Goal: Information Seeking & Learning: Learn about a topic

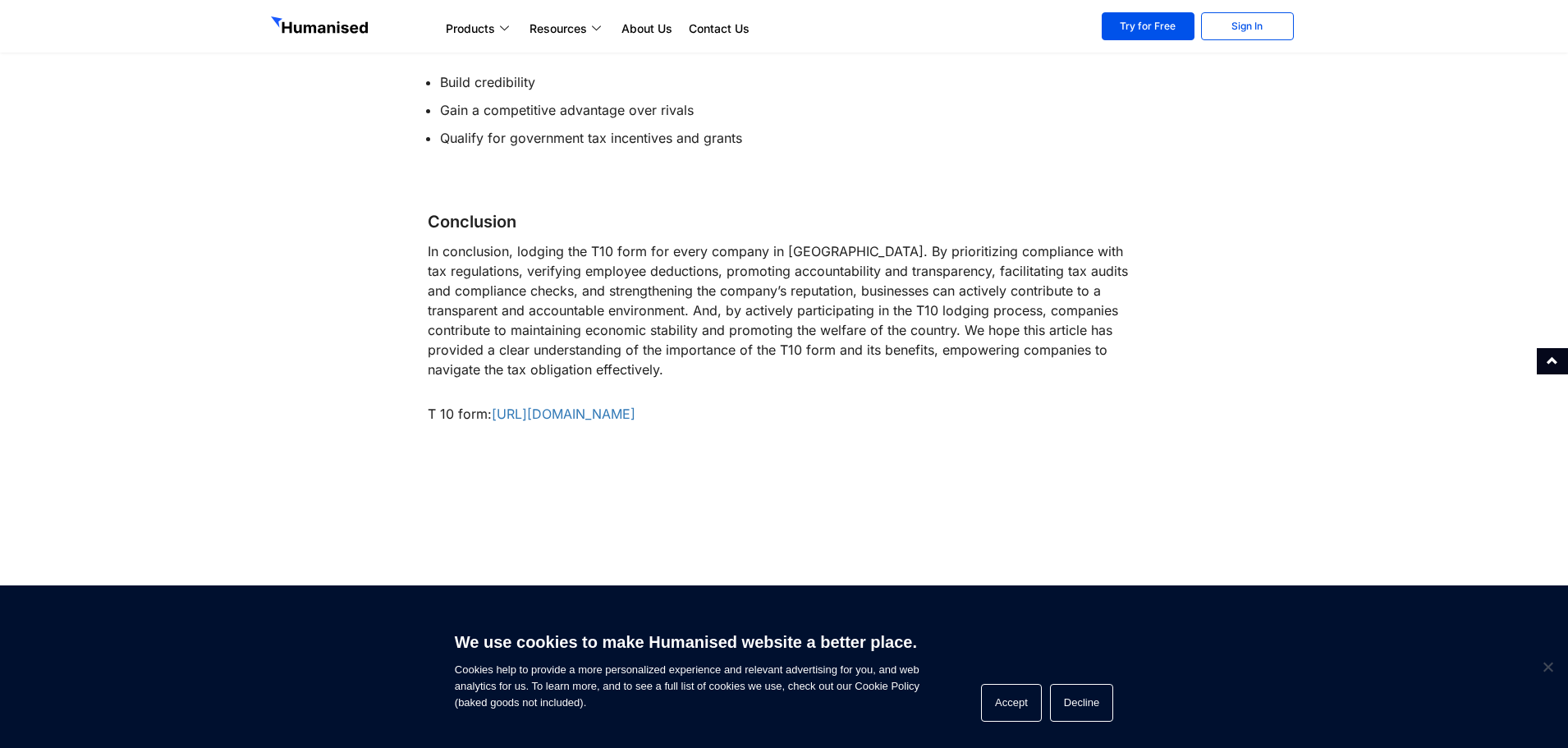
scroll to position [2134, 0]
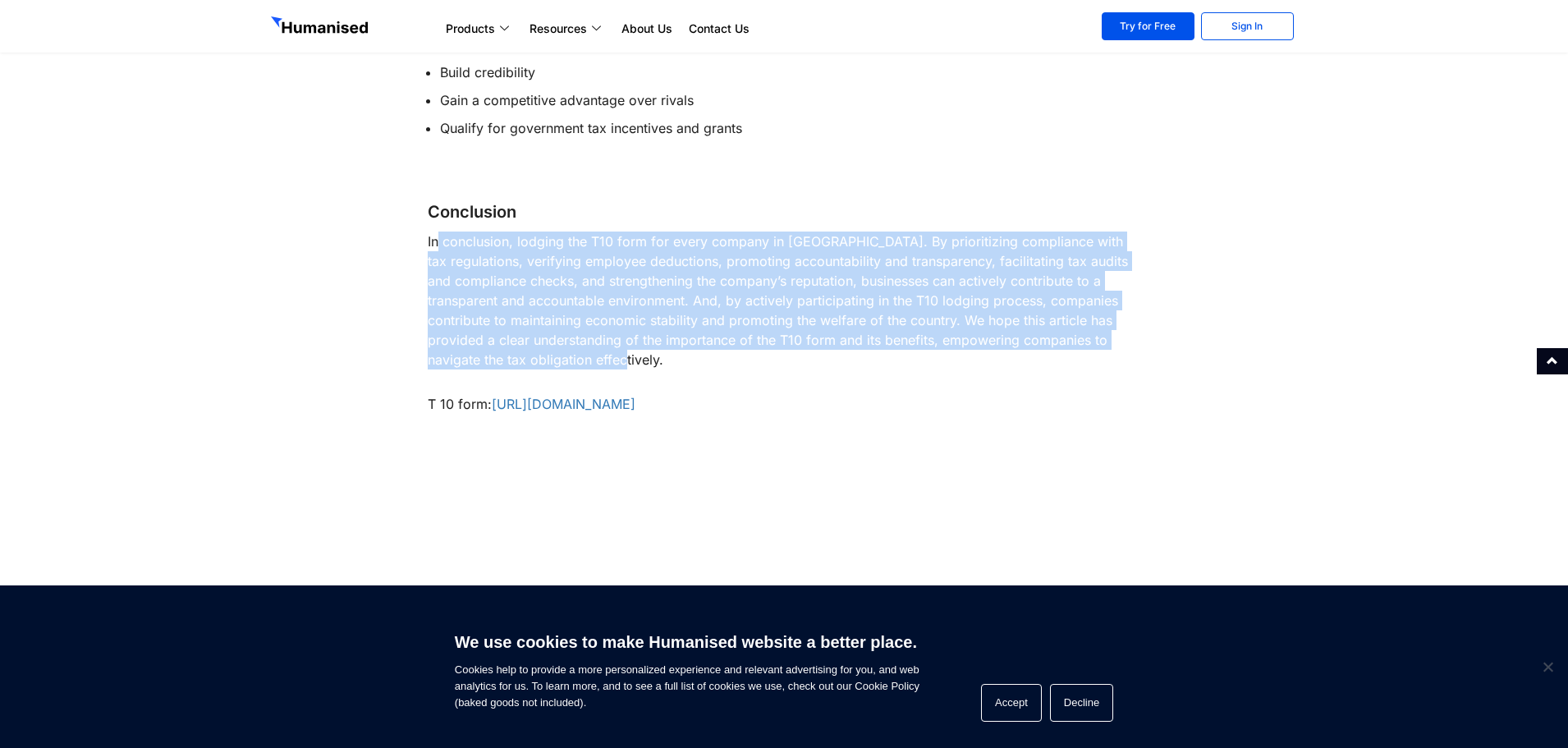
drag, startPoint x: 441, startPoint y: 235, endPoint x: 576, endPoint y: 362, distance: 185.3
click at [576, 362] on p "In conclusion, lodging the T10 form for every company in [GEOGRAPHIC_DATA]. By …" at bounding box center [784, 300] width 714 height 138
drag, startPoint x: 591, startPoint y: 369, endPoint x: 430, endPoint y: 233, distance: 210.8
click at [430, 233] on p "In conclusion, lodging the T10 form for every company in [GEOGRAPHIC_DATA]. By …" at bounding box center [784, 300] width 714 height 138
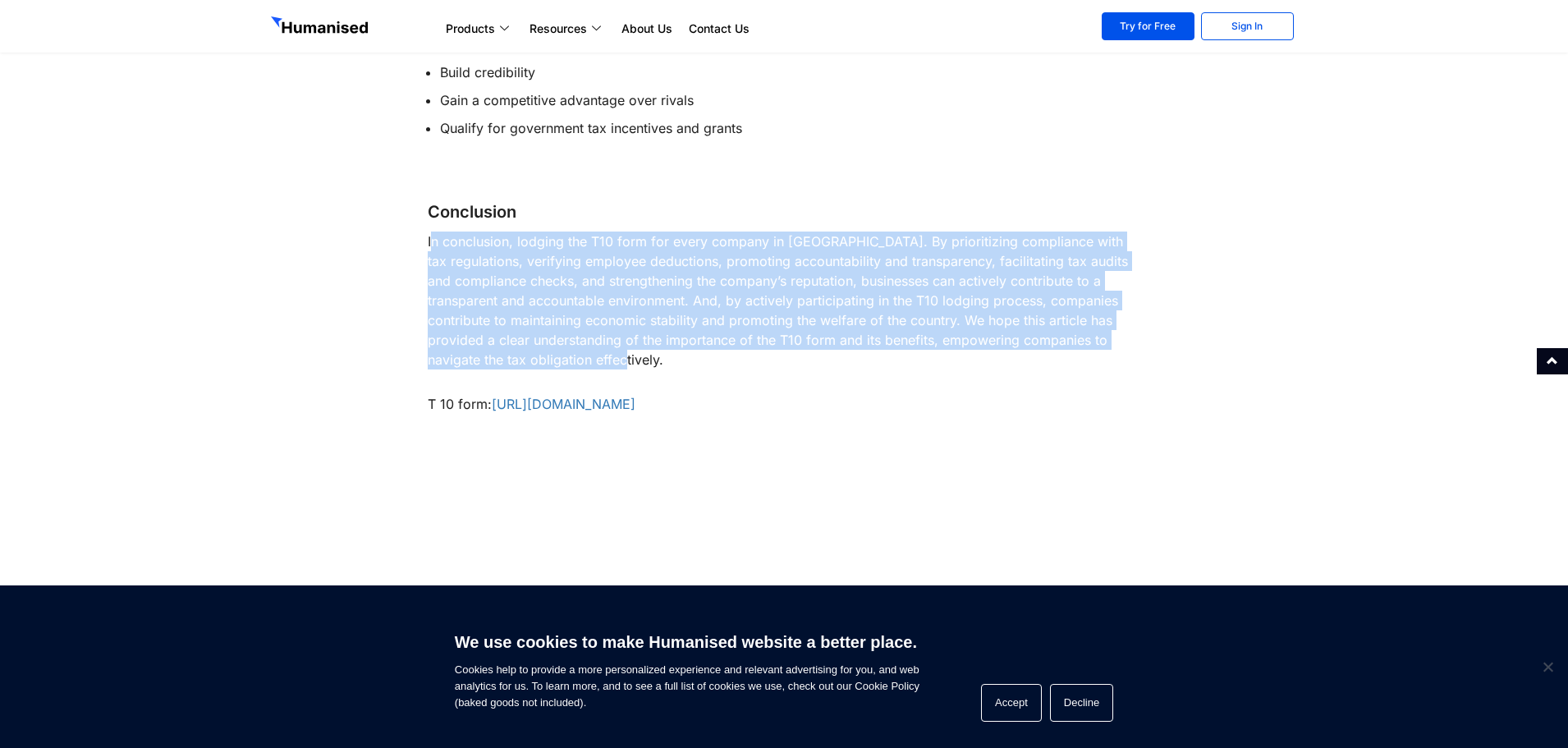
click at [430, 236] on p "In conclusion, lodging the T10 form for every company in [GEOGRAPHIC_DATA]. By …" at bounding box center [784, 300] width 714 height 138
drag, startPoint x: 471, startPoint y: 250, endPoint x: 545, endPoint y: 373, distance: 143.5
drag, startPoint x: 577, startPoint y: 369, endPoint x: 441, endPoint y: 240, distance: 187.4
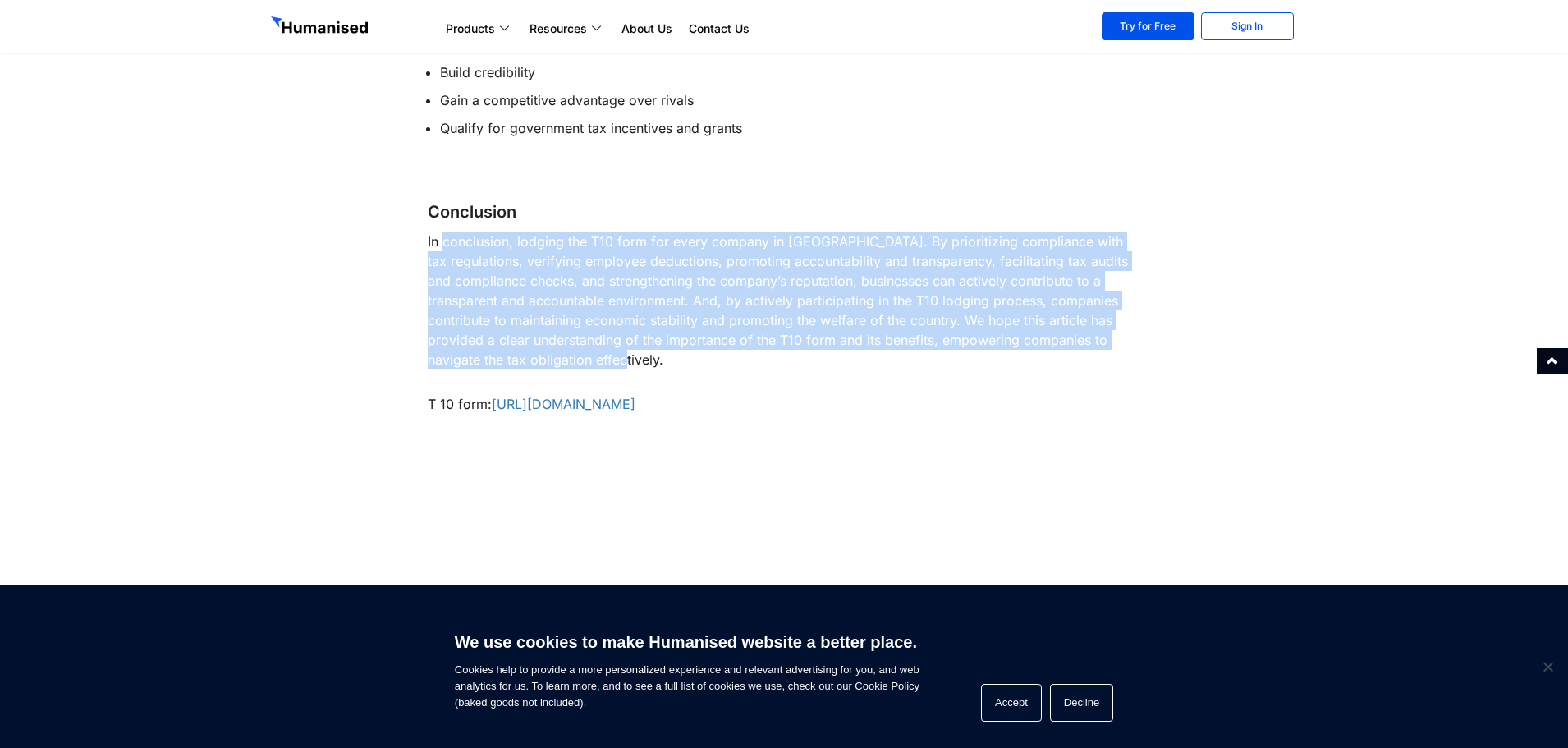
click at [441, 240] on p "In conclusion, lodging the T10 form for every company in [GEOGRAPHIC_DATA]. By …" at bounding box center [784, 300] width 714 height 138
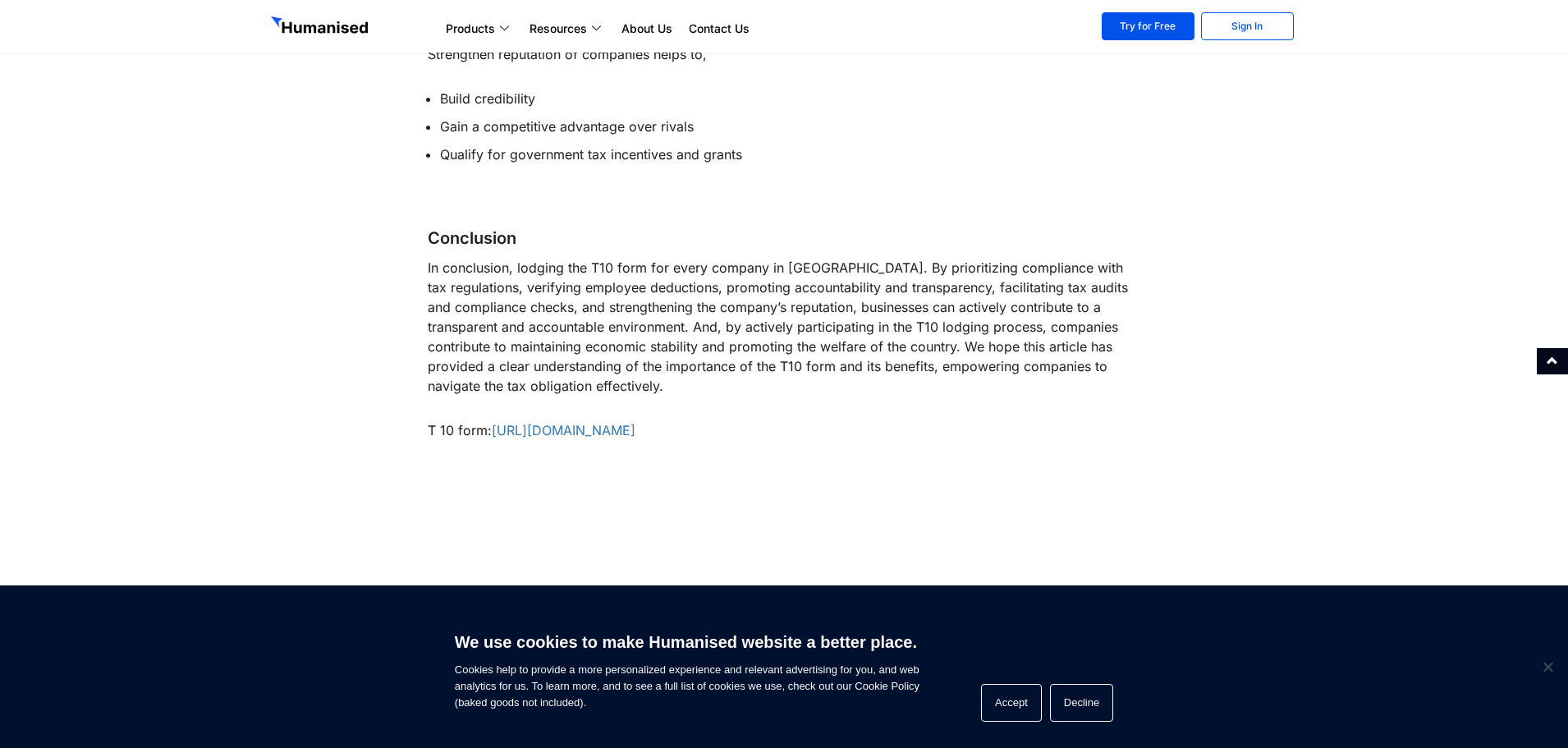
drag, startPoint x: 301, startPoint y: 476, endPoint x: 303, endPoint y: 453, distance: 23.1
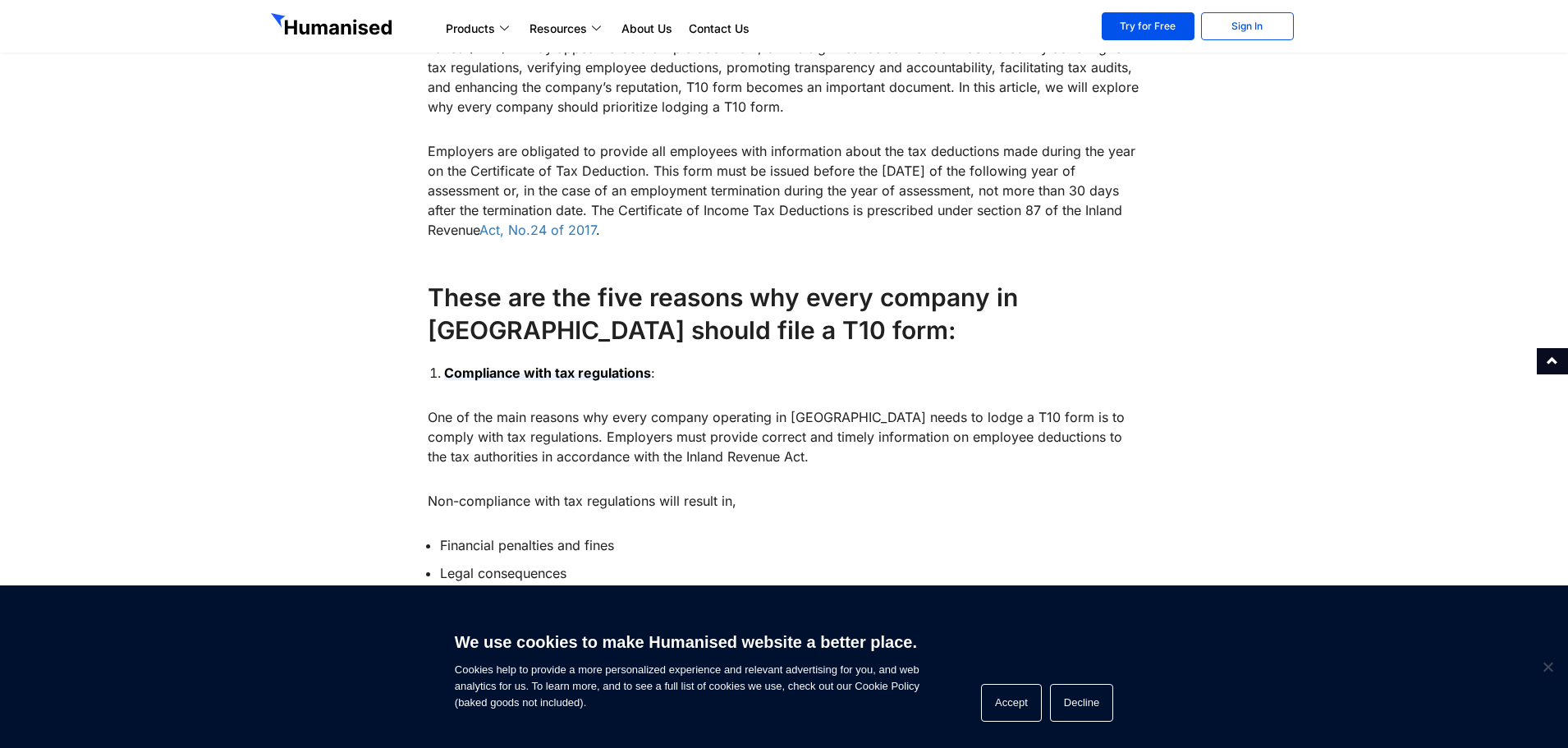
scroll to position [0, 0]
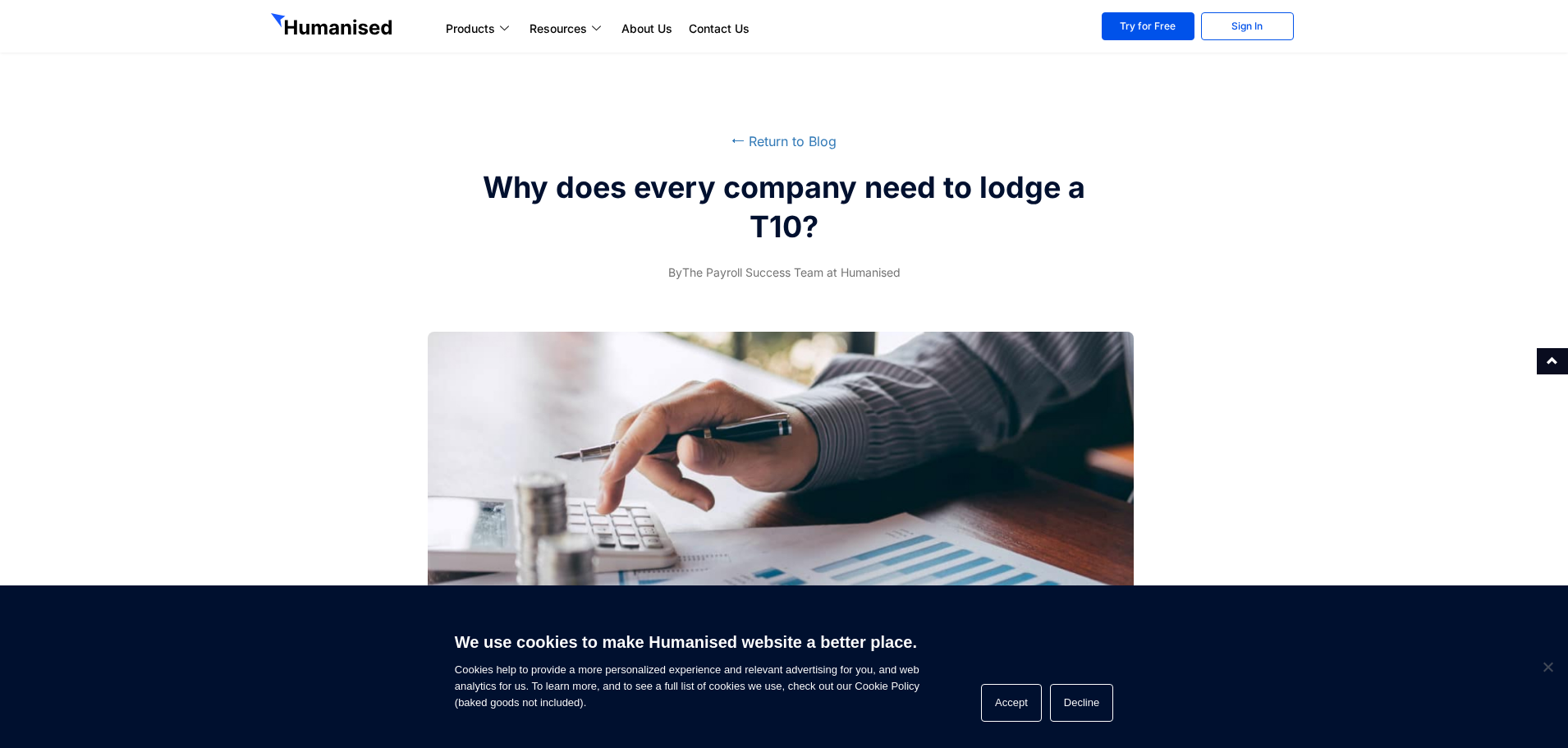
drag, startPoint x: 306, startPoint y: 468, endPoint x: 296, endPoint y: 212, distance: 256.2
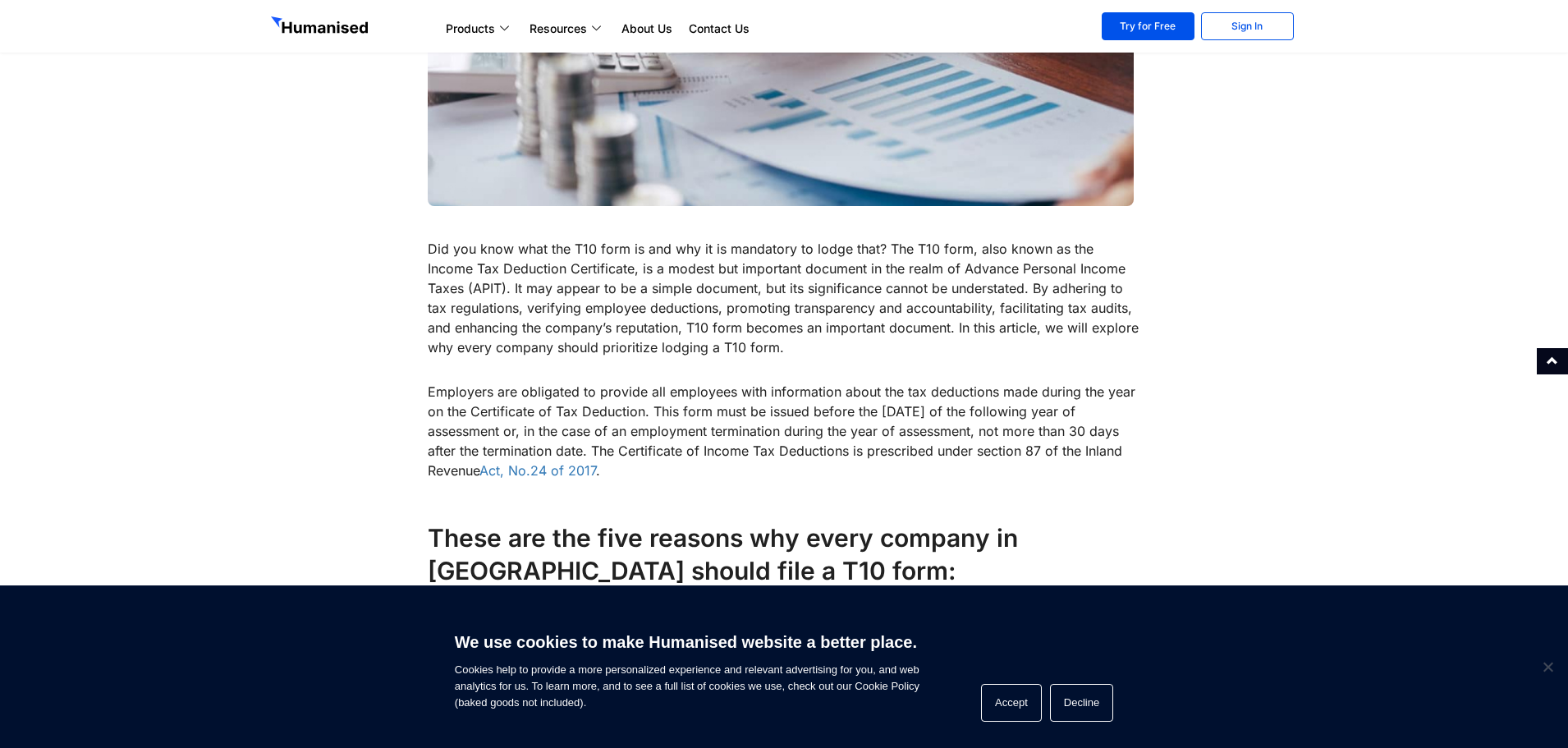
scroll to position [493, 0]
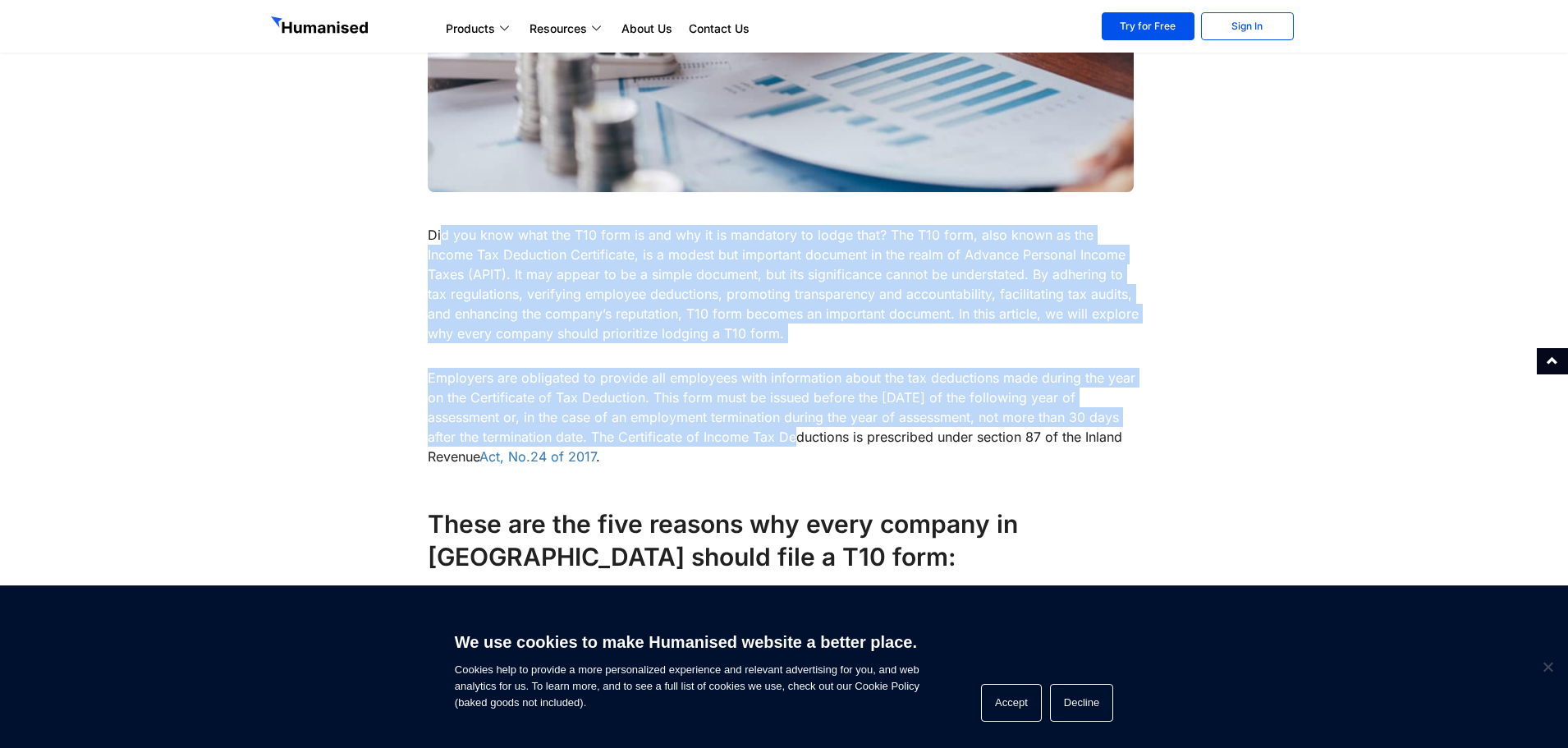
drag, startPoint x: 474, startPoint y: 241, endPoint x: 748, endPoint y: 437, distance: 336.9
drag, startPoint x: 754, startPoint y: 458, endPoint x: 414, endPoint y: 231, distance: 408.8
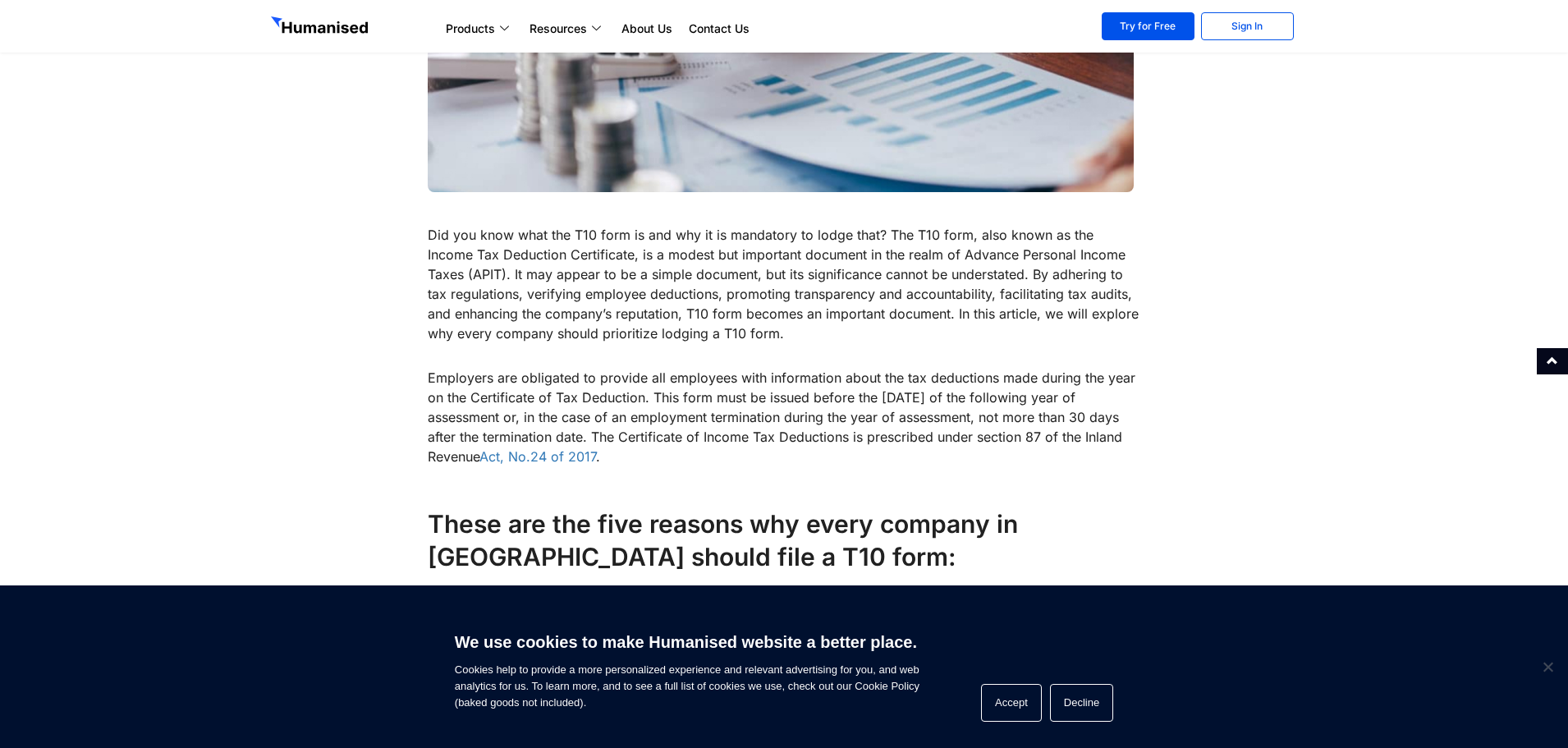
drag, startPoint x: 444, startPoint y: 234, endPoint x: 709, endPoint y: 450, distance: 341.9
click at [709, 450] on p "Employers are obligated to provide all employees with information about the tax…" at bounding box center [784, 417] width 714 height 99
drag, startPoint x: 716, startPoint y: 453, endPoint x: 449, endPoint y: 229, distance: 348.5
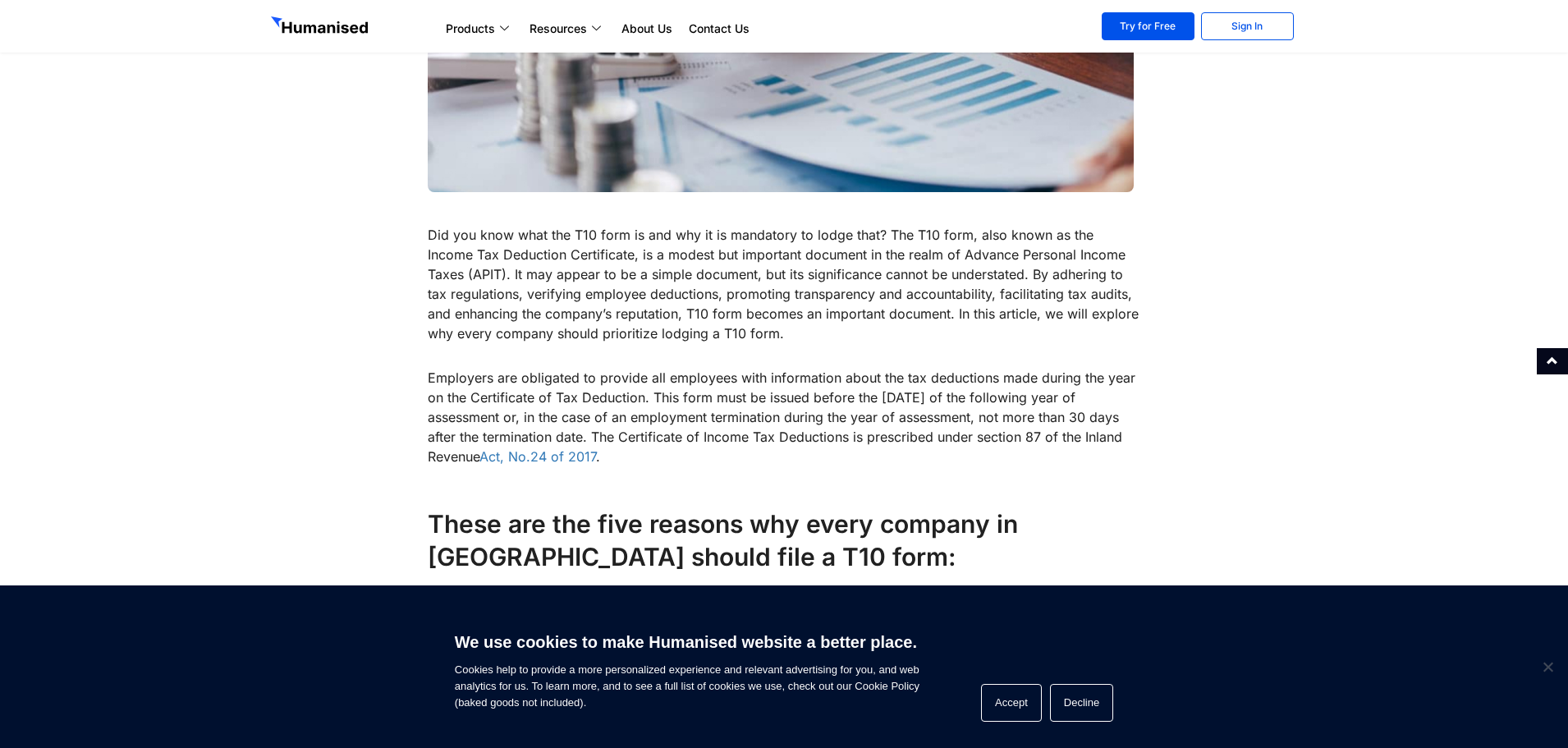
click at [449, 229] on p "Did you know what the T10 form is and why it is mandatory to lodge that? The T1…" at bounding box center [784, 284] width 714 height 118
drag, startPoint x: 579, startPoint y: 283, endPoint x: 762, endPoint y: 339, distance: 191.4
click at [762, 339] on p "Did you know what the T10 form is and why it is mandatory to lodge that? The T1…" at bounding box center [784, 284] width 714 height 118
drag, startPoint x: 744, startPoint y: 331, endPoint x: 439, endPoint y: 221, distance: 324.2
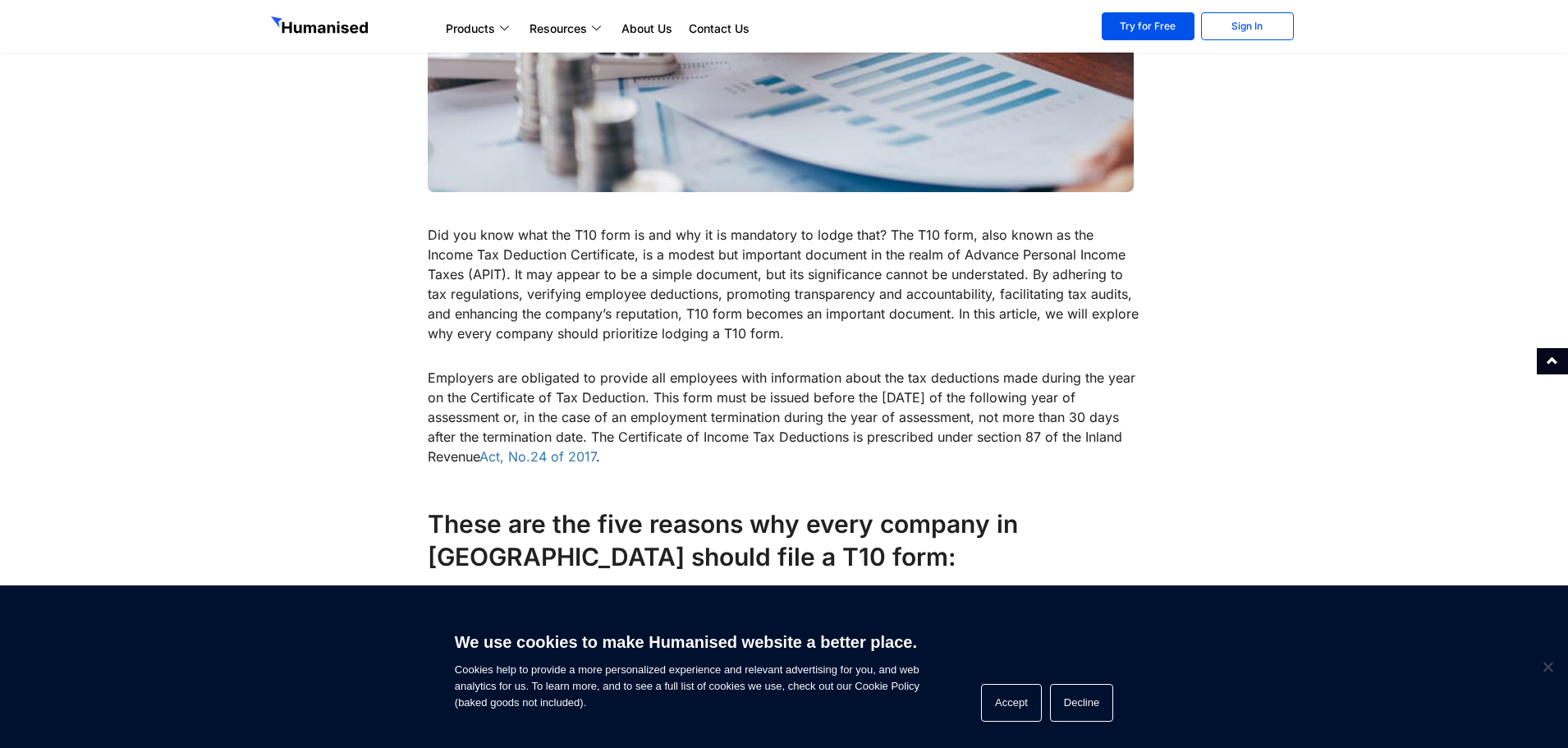
drag, startPoint x: 439, startPoint y: 221, endPoint x: 756, endPoint y: 454, distance: 393.4
click at [756, 455] on p "Employers are obligated to provide all employees with information about the tax…" at bounding box center [784, 417] width 714 height 99
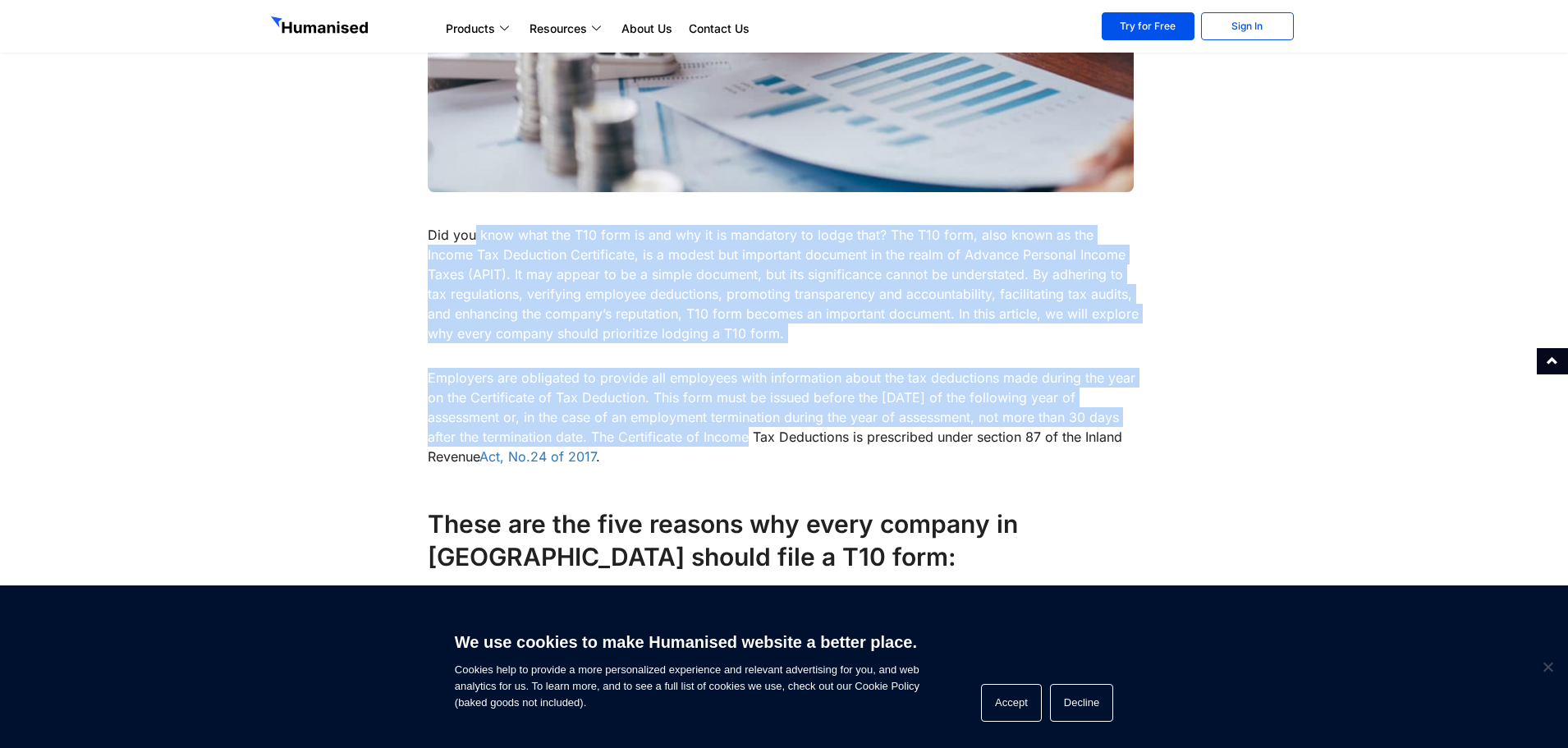
drag, startPoint x: 700, startPoint y: 433, endPoint x: 468, endPoint y: 225, distance: 311.6
click at [468, 225] on p "Did you know what the T10 form is and why it is mandatory to lodge that? The T1…" at bounding box center [784, 284] width 714 height 118
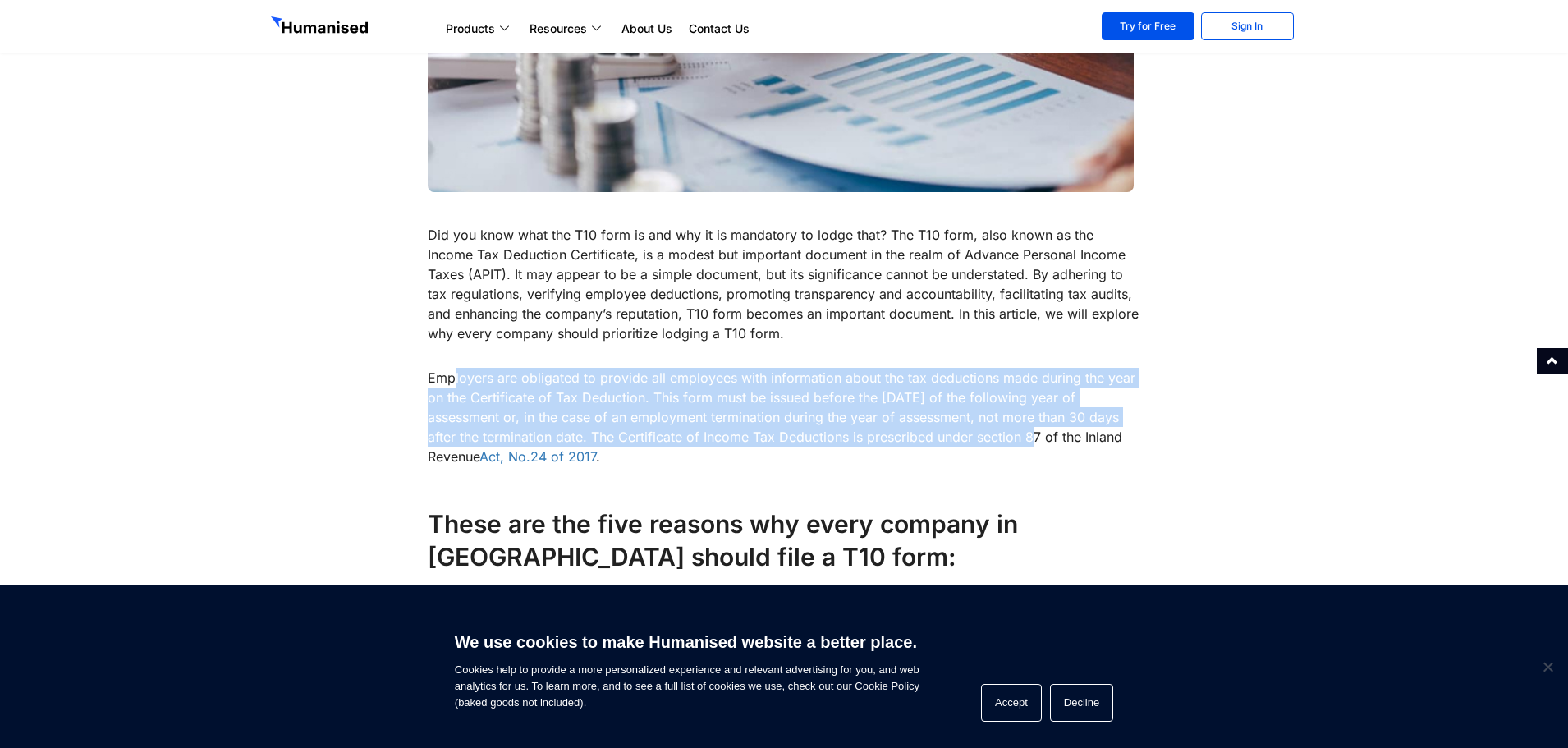
drag, startPoint x: 522, startPoint y: 391, endPoint x: 993, endPoint y: 439, distance: 473.4
click at [993, 439] on p "Employers are obligated to provide all employees with information about the tax…" at bounding box center [784, 417] width 714 height 99
drag, startPoint x: 630, startPoint y: 395, endPoint x: 745, endPoint y: 462, distance: 133.1
click at [745, 462] on p "Employers are obligated to provide all employees with information about the tax…" at bounding box center [784, 417] width 714 height 99
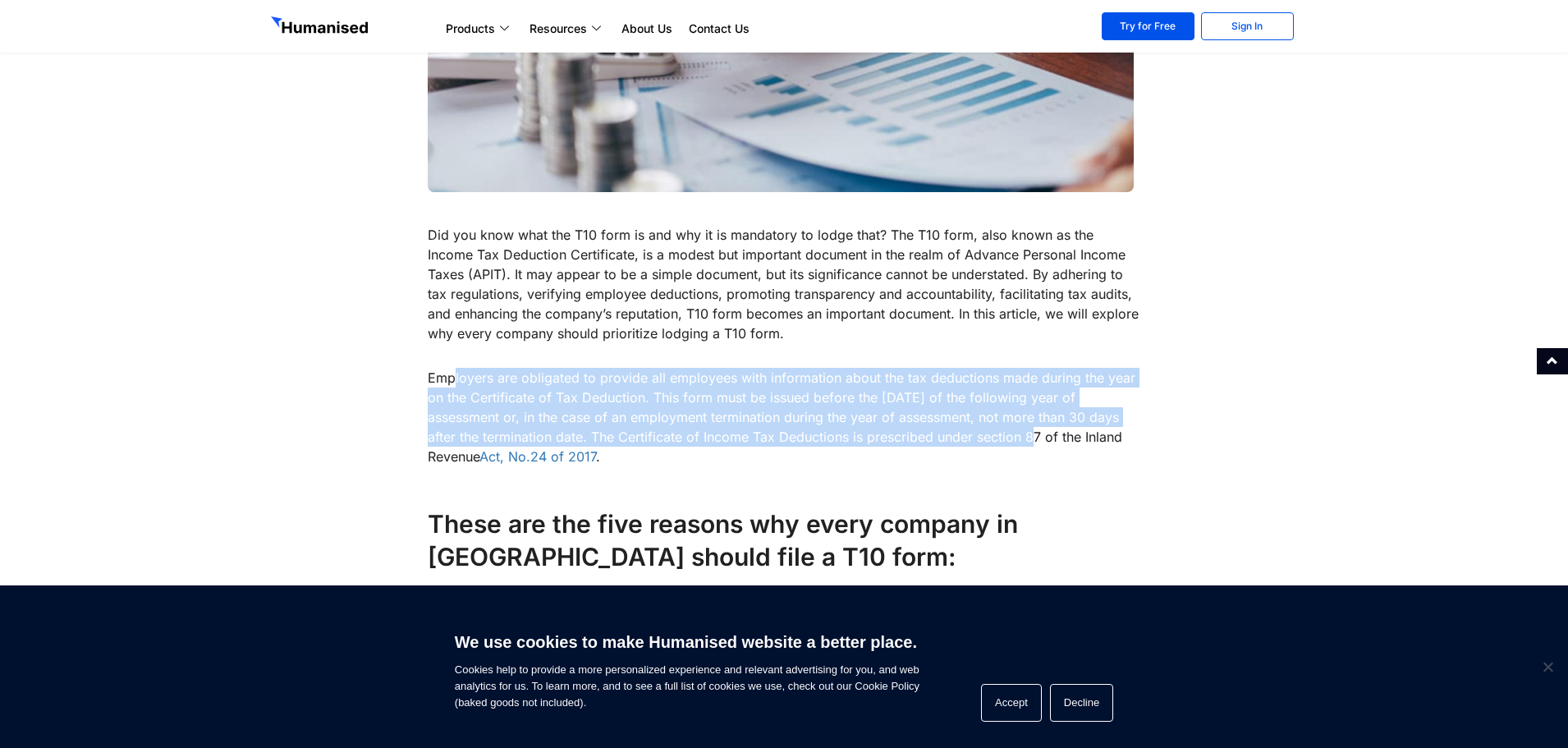
click at [745, 462] on p "Employers are obligated to provide all employees with information about the tax…" at bounding box center [784, 417] width 714 height 99
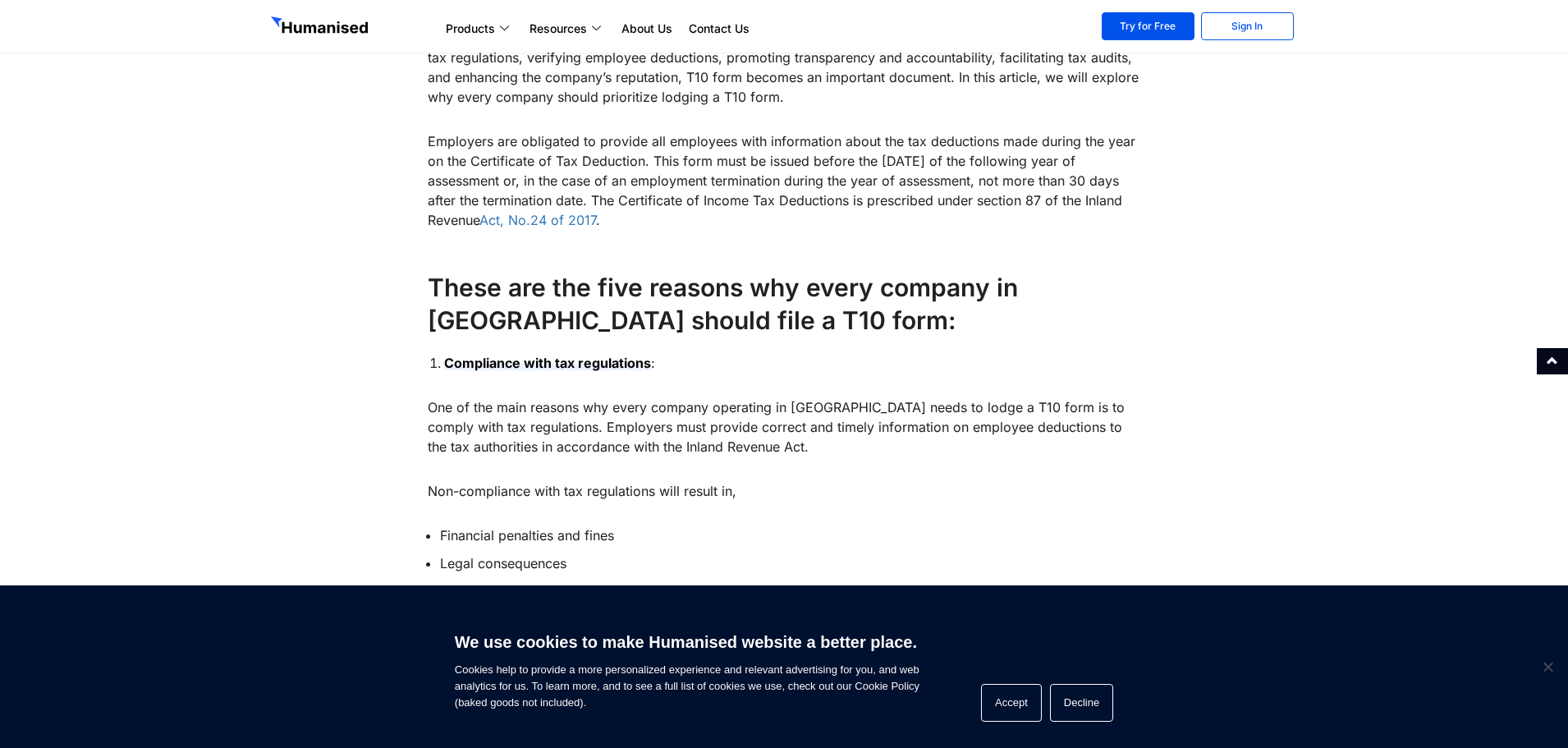
scroll to position [739, 0]
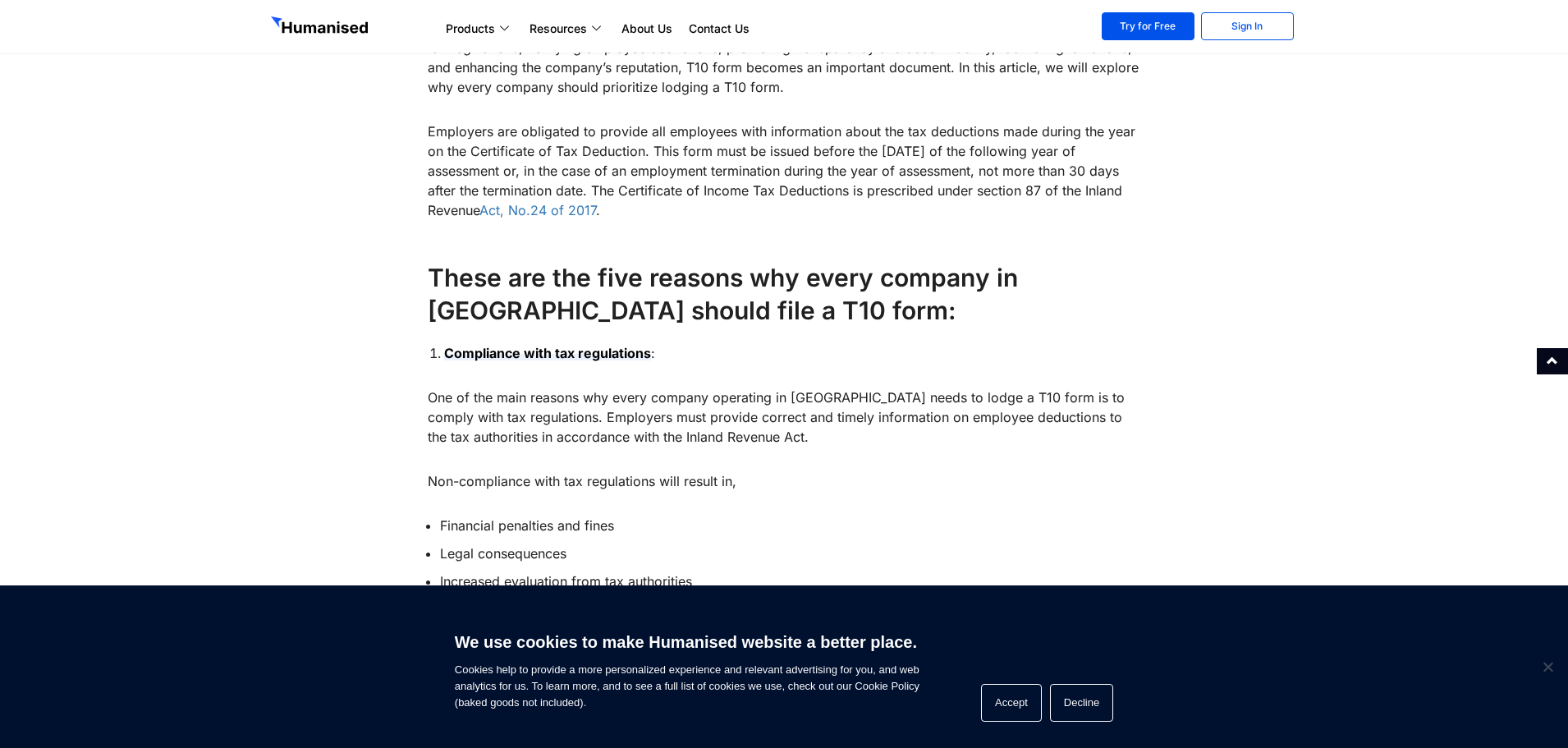
drag, startPoint x: 611, startPoint y: 399, endPoint x: 763, endPoint y: 476, distance: 170.4
click at [763, 476] on p "Non-compliance with tax regulations will result in," at bounding box center [784, 481] width 714 height 20
drag, startPoint x: 699, startPoint y: 458, endPoint x: 426, endPoint y: 271, distance: 330.9
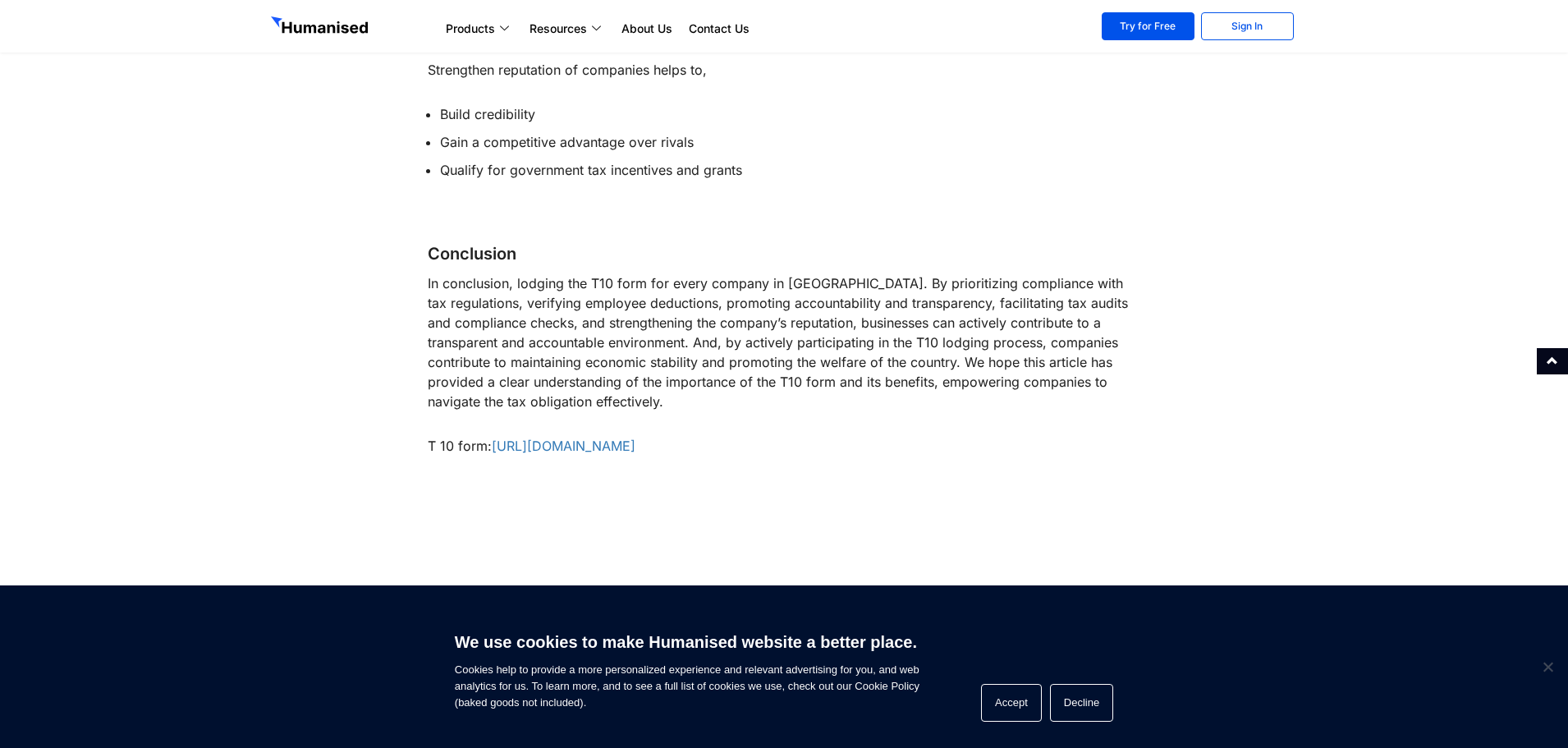
scroll to position [2134, 0]
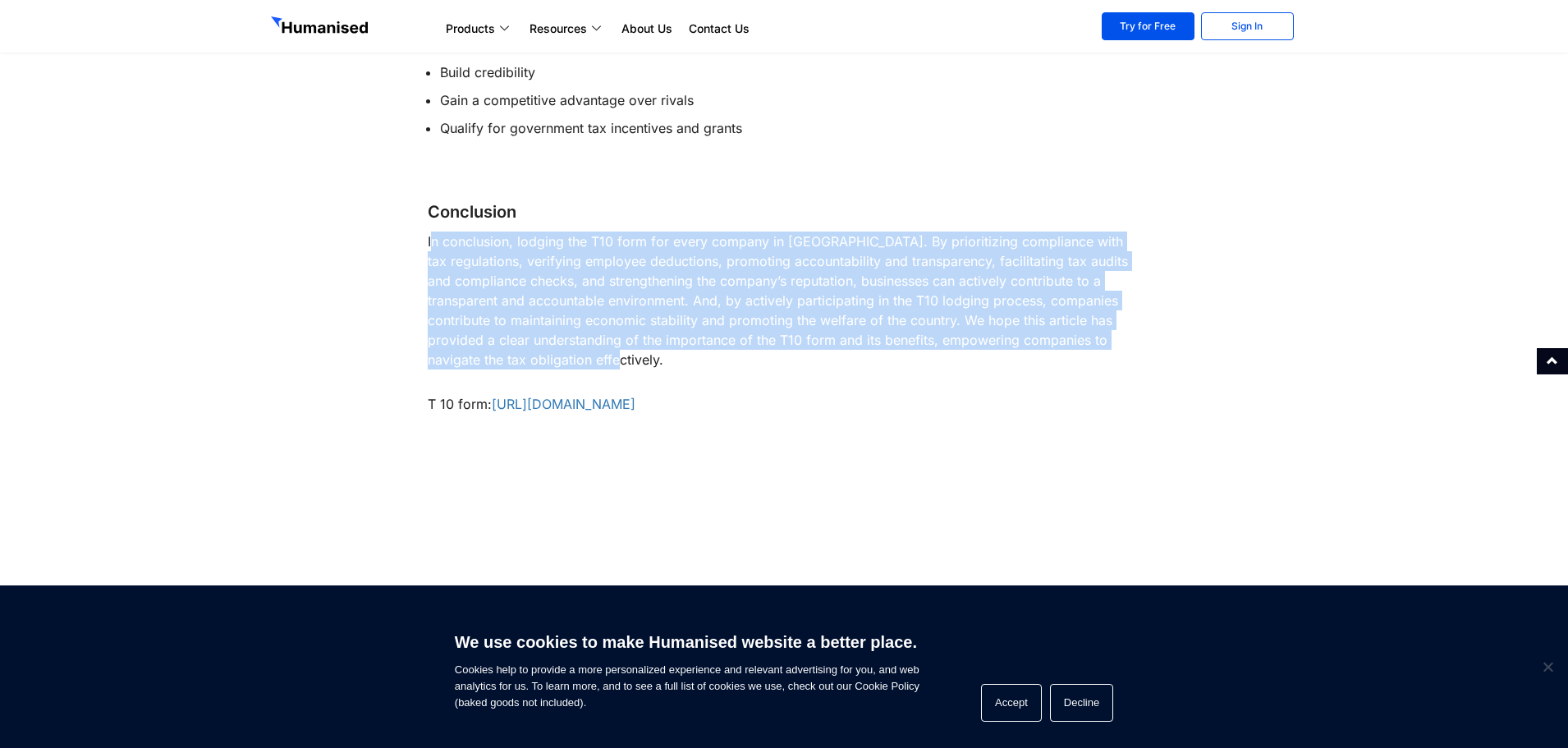
drag, startPoint x: 555, startPoint y: 367, endPoint x: 432, endPoint y: 245, distance: 173.2
click at [432, 245] on p "In conclusion, lodging the T10 form for every company in [GEOGRAPHIC_DATA]. By …" at bounding box center [784, 300] width 714 height 138
click at [433, 246] on p "In conclusion, lodging the T10 form for every company in [GEOGRAPHIC_DATA]. By …" at bounding box center [784, 300] width 714 height 138
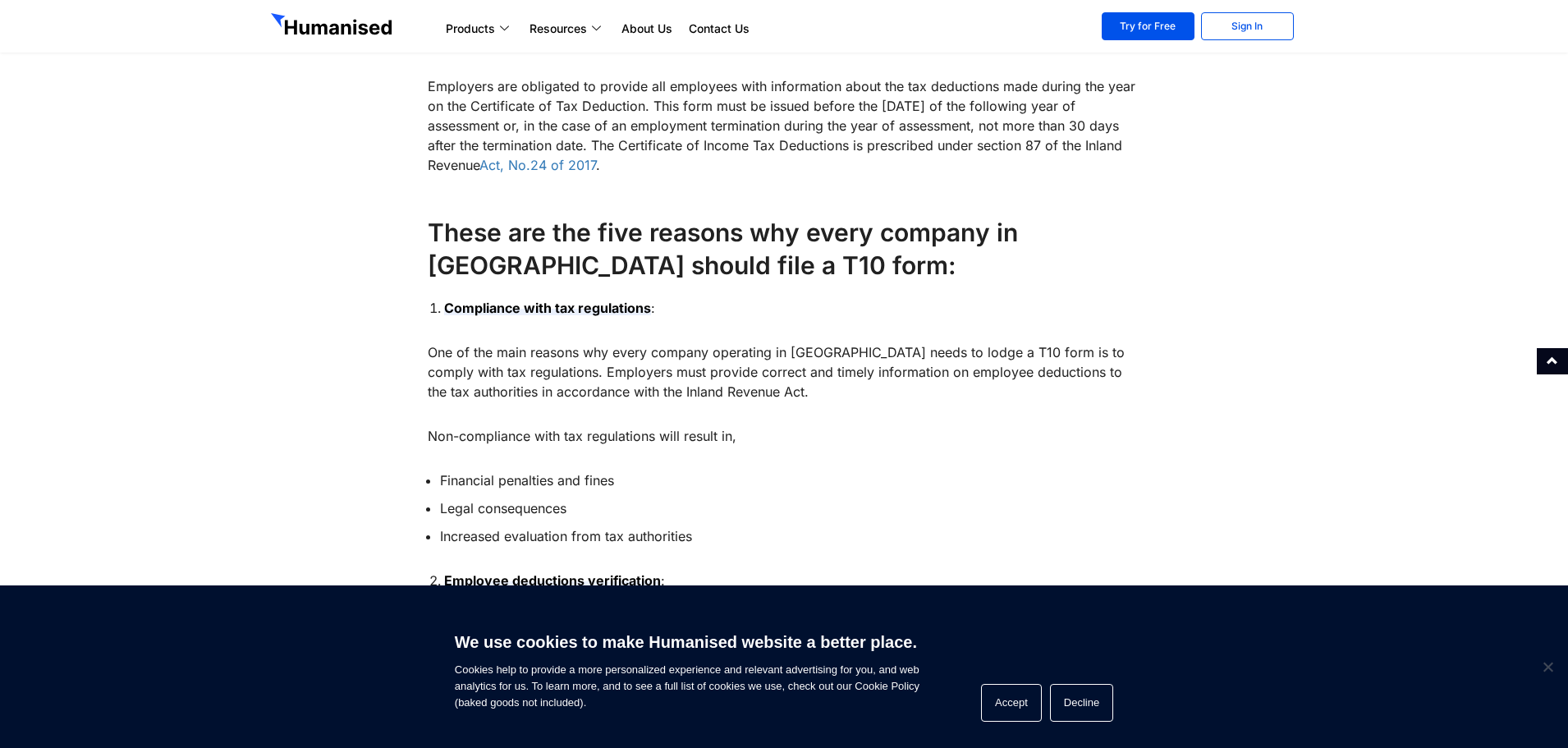
scroll to position [0, 0]
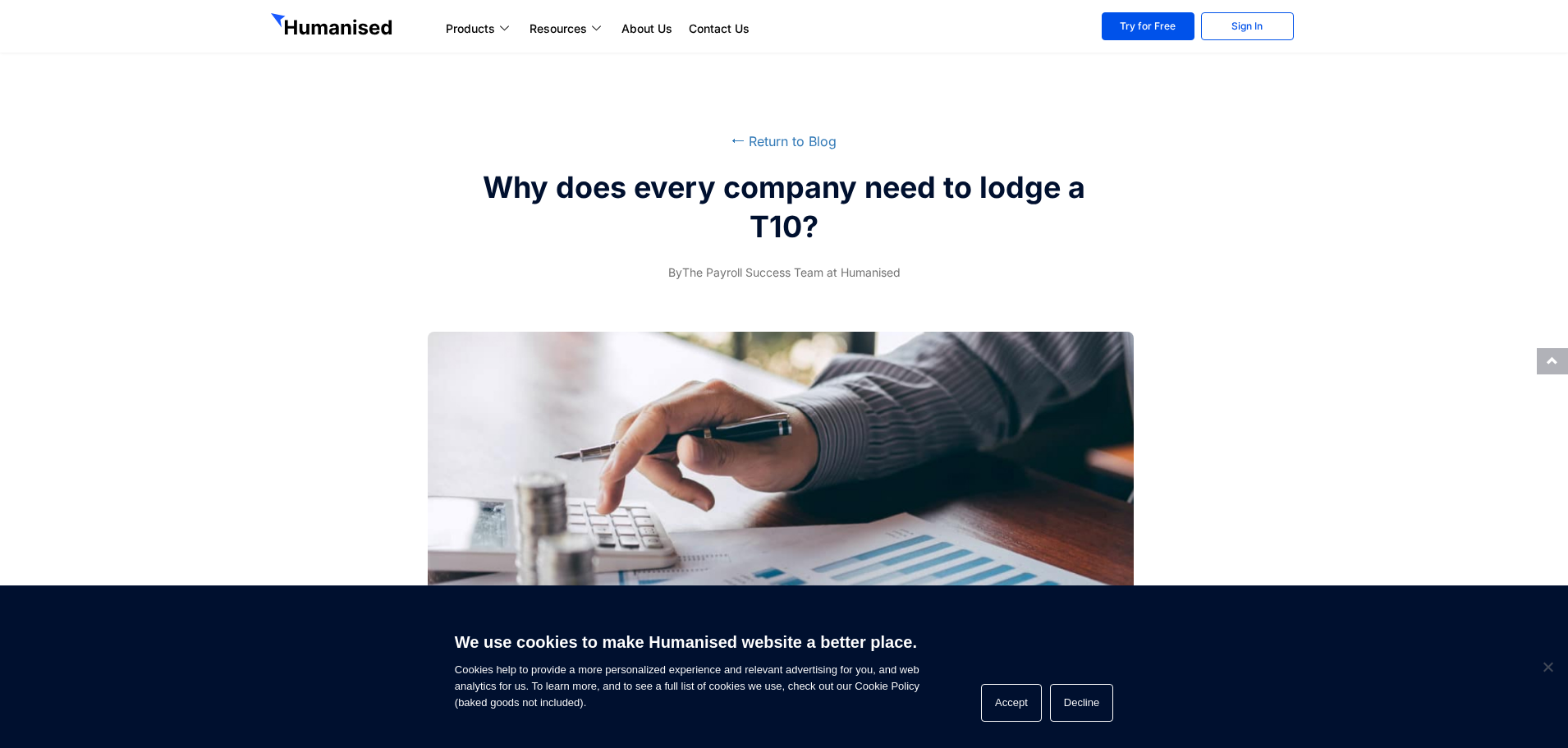
drag, startPoint x: 426, startPoint y: 339, endPoint x: 408, endPoint y: 124, distance: 215.8
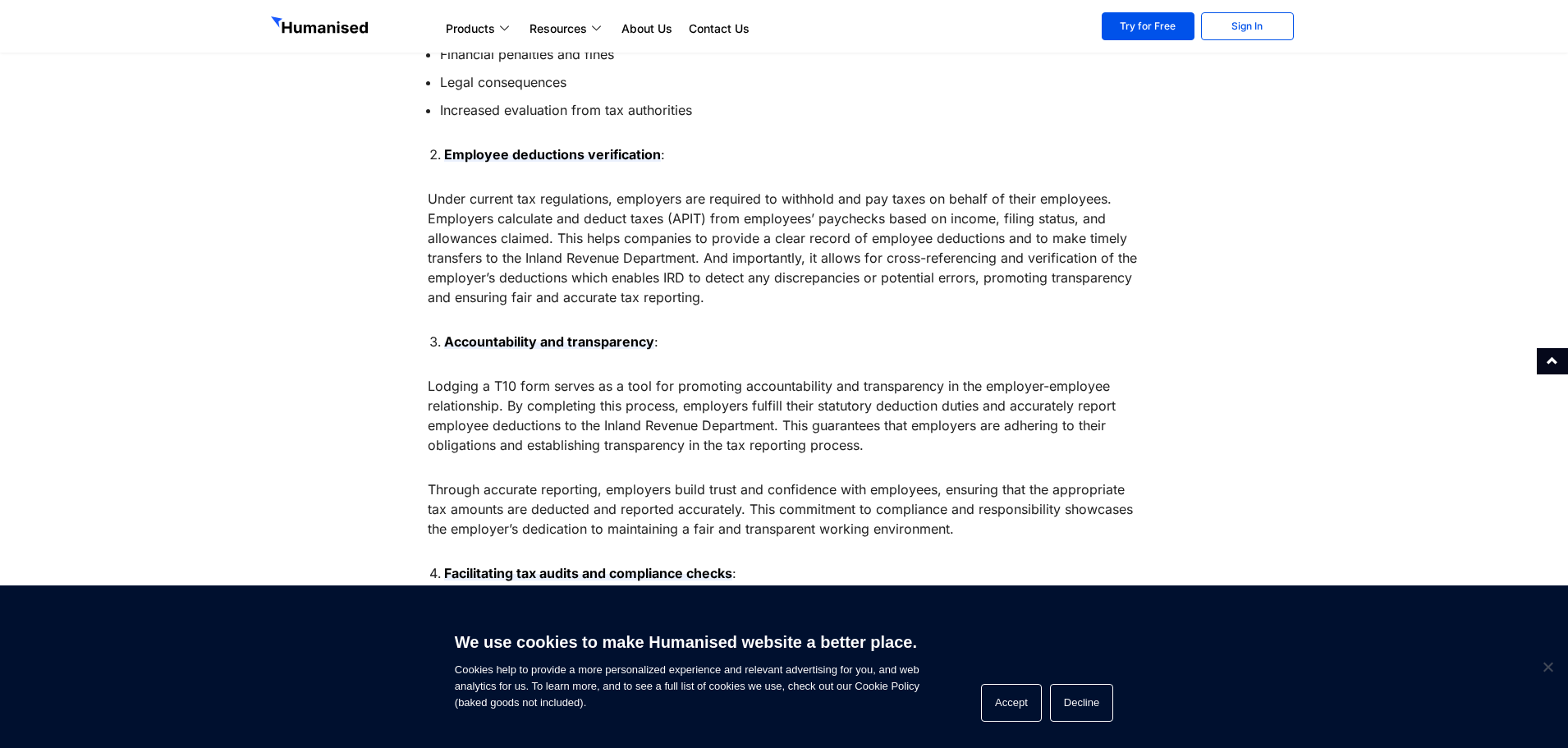
scroll to position [1231, 0]
